Goal: Transaction & Acquisition: Purchase product/service

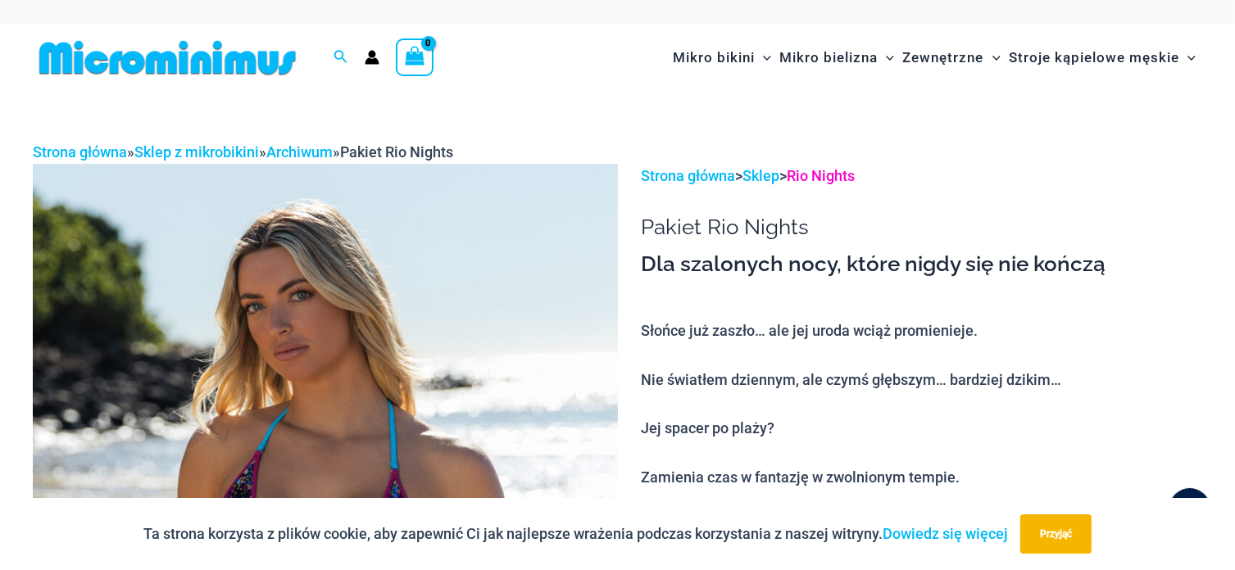
type input "**********"
click at [842, 171] on font "Rio Nights" at bounding box center [821, 175] width 68 height 17
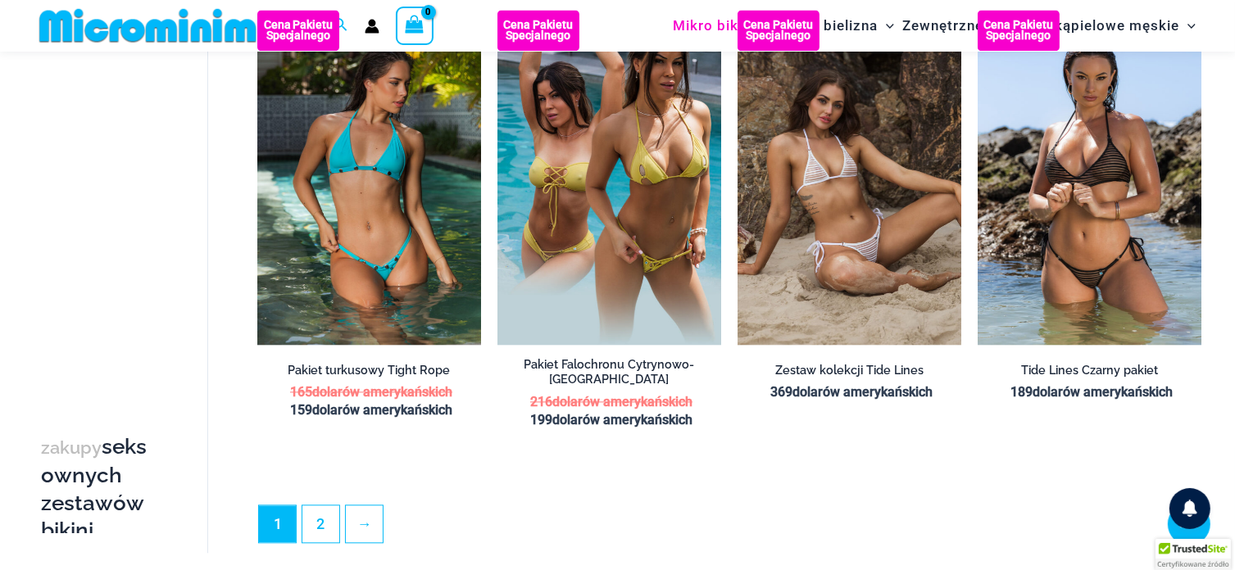
scroll to position [3625, 0]
